Goal: Find specific page/section: Find specific page/section

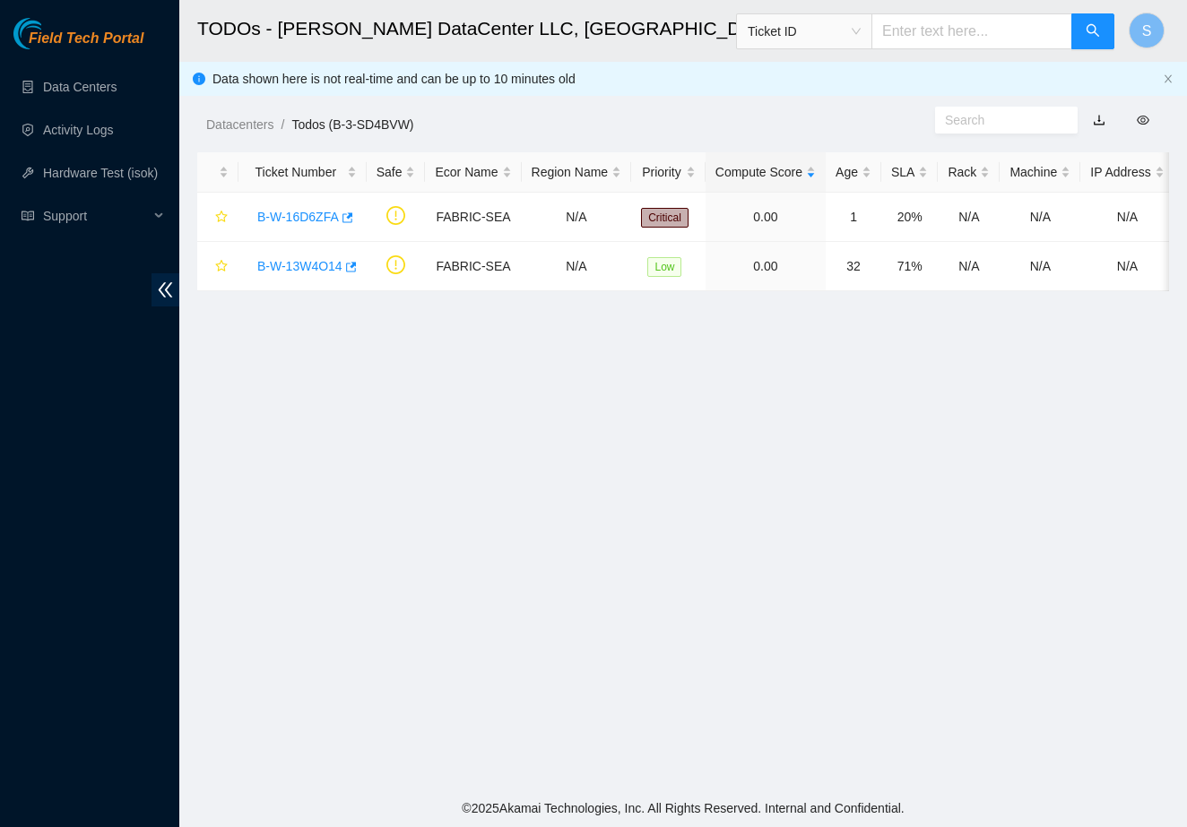
scroll to position [156, 0]
click at [582, 669] on main "TODOs - [PERSON_NAME] DataCenter LLC, [GEOGRAPHIC_DATA], [GEOGRAPHIC_DATA] Tick…" at bounding box center [683, 395] width 1008 height 790
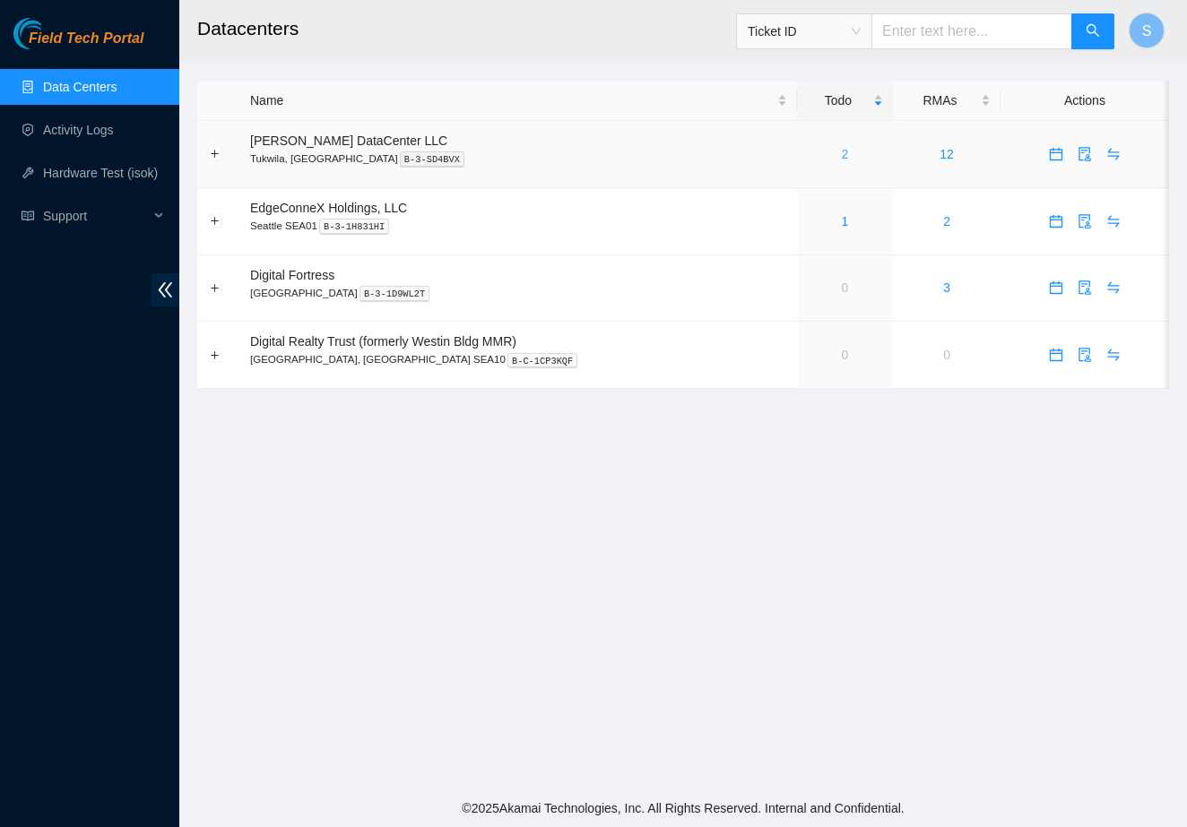
click at [842, 152] on link "2" at bounding box center [845, 154] width 7 height 14
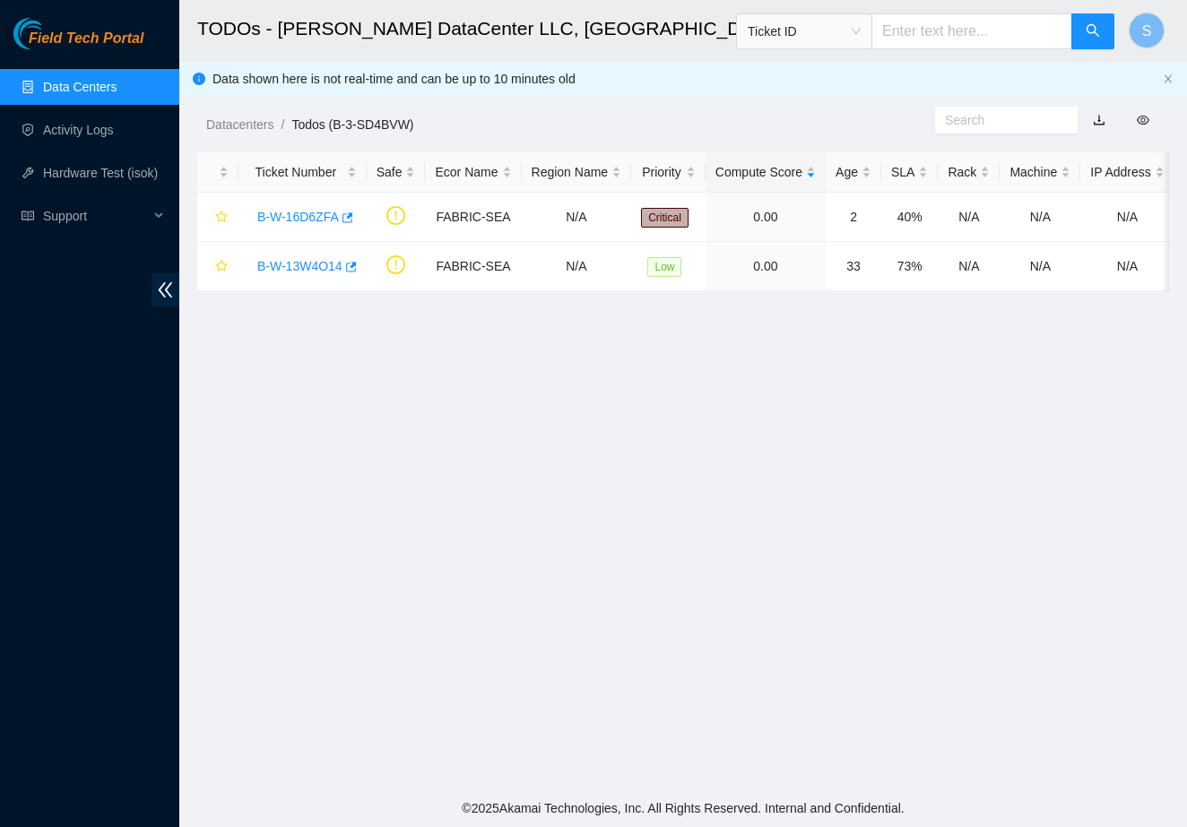
click at [316, 454] on main "TODOs - Sabey DataCenter LLC, Tukwila, WA Ticket ID S Data shown here is not re…" at bounding box center [683, 395] width 1008 height 790
